Goal: Find specific page/section

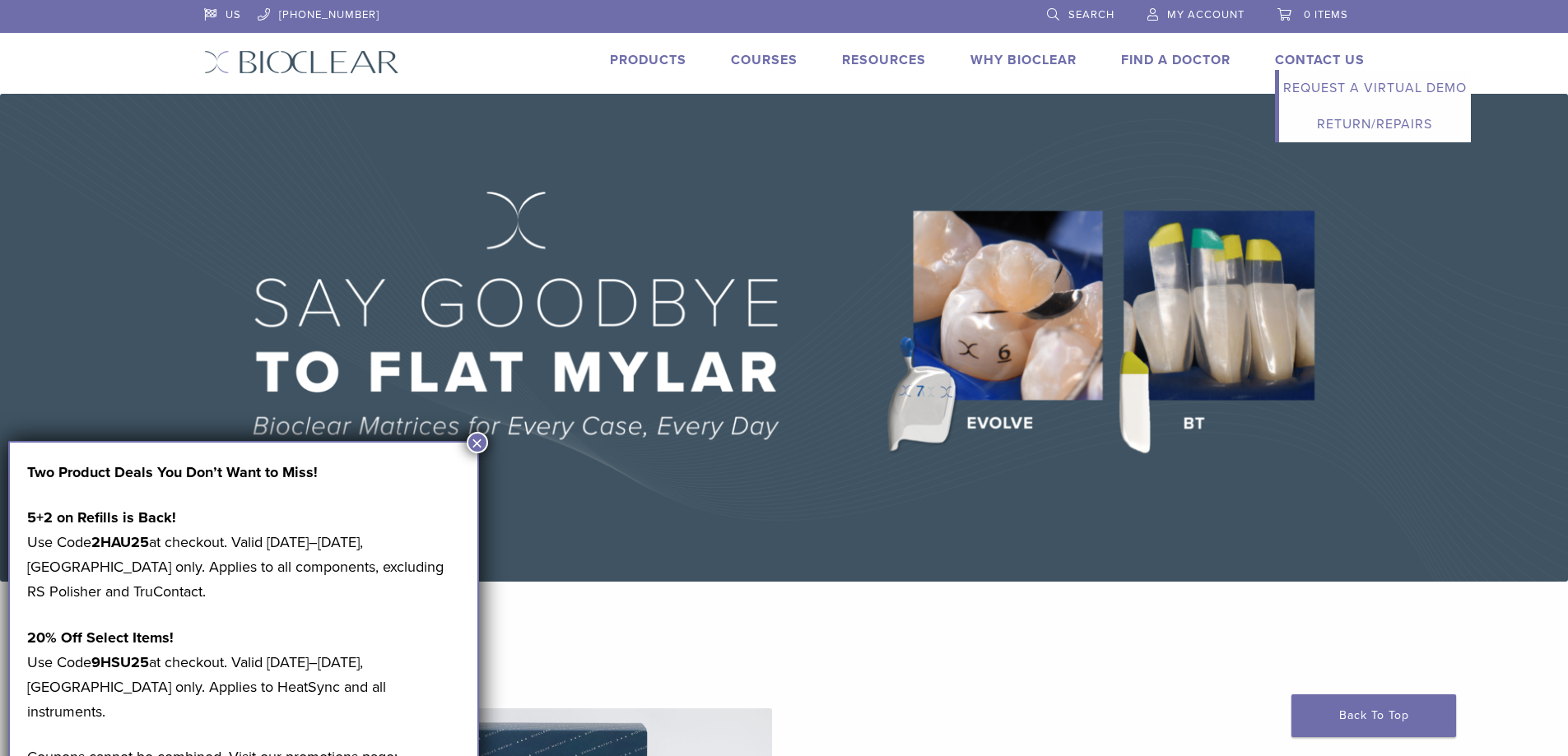
click at [1275, 54] on link "Contact Us" at bounding box center [1319, 60] width 89 height 17
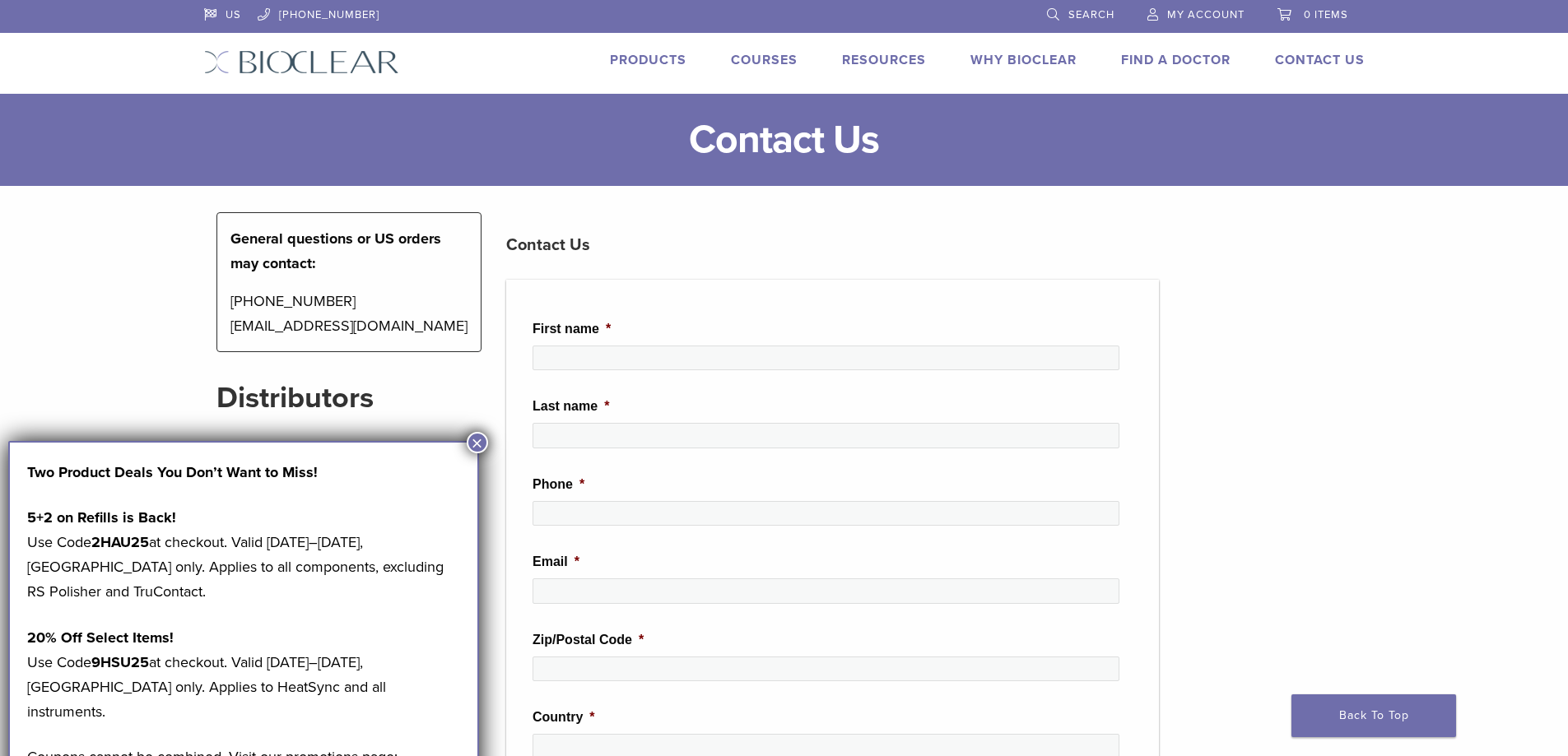
click at [472, 444] on button "×" at bounding box center [478, 443] width 22 height 22
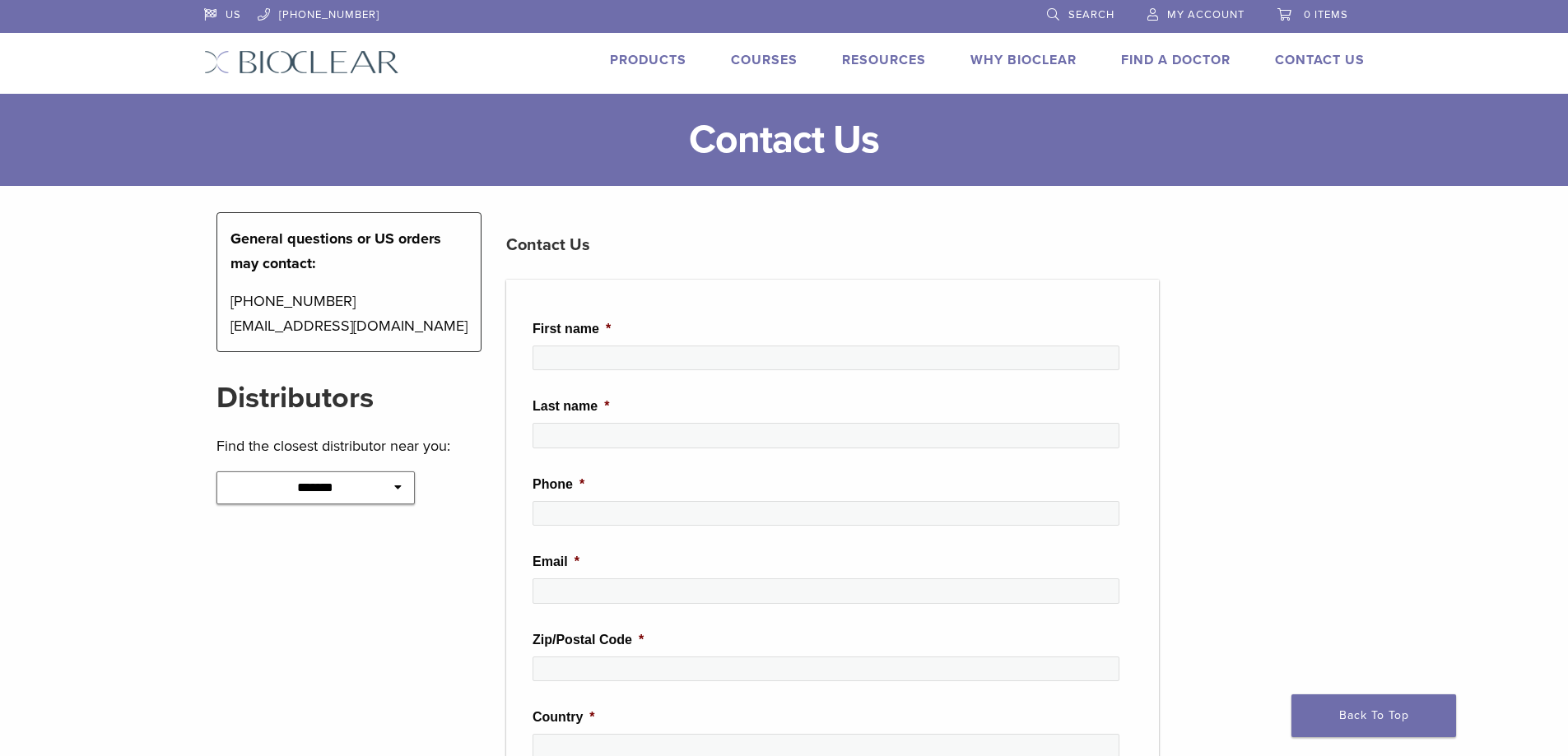
click at [651, 52] on link "Products" at bounding box center [648, 60] width 77 height 17
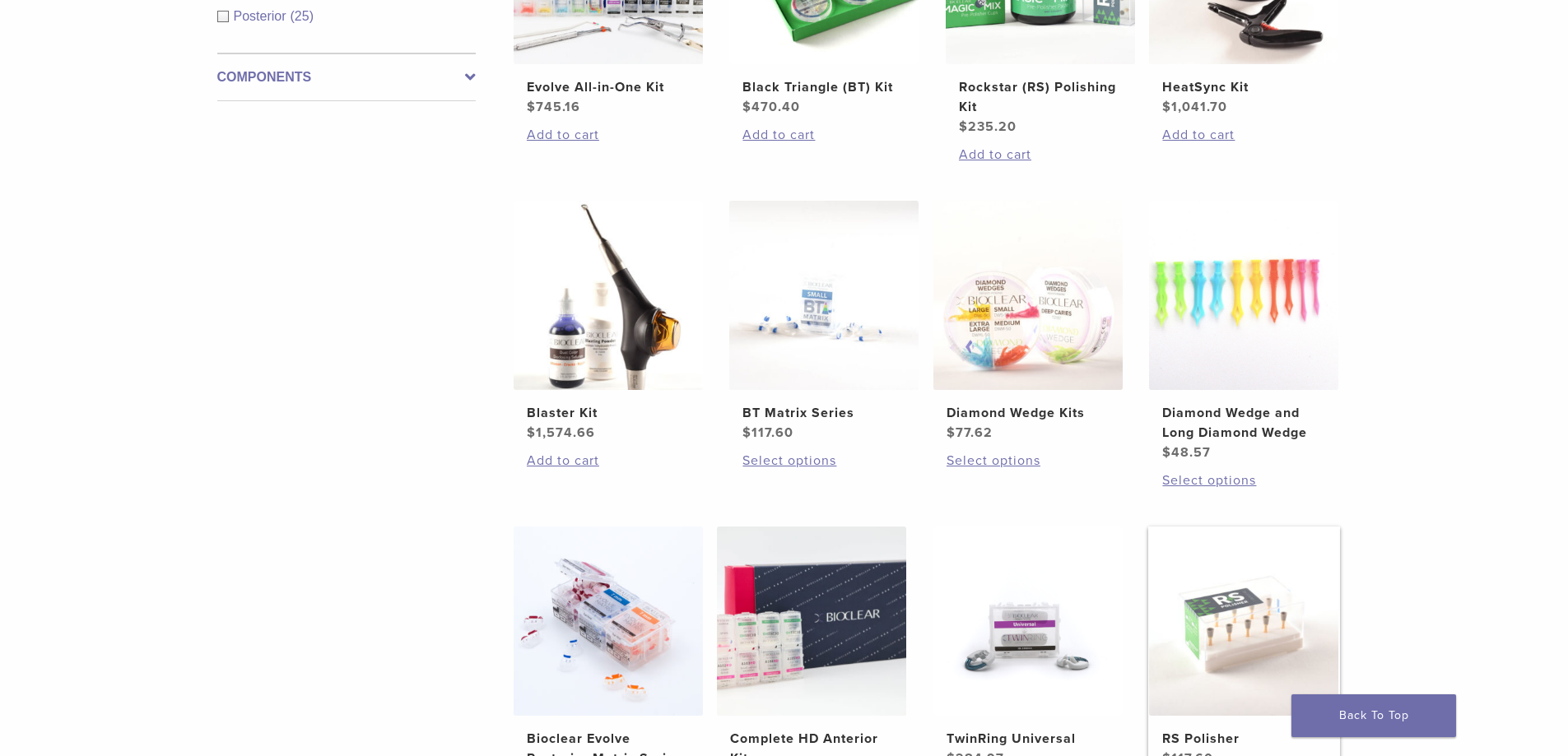
scroll to position [823, 0]
